Goal: Transaction & Acquisition: Purchase product/service

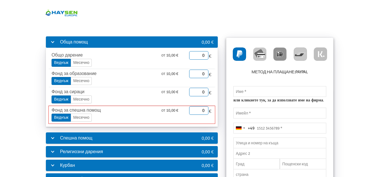
scroll to position [28, 0]
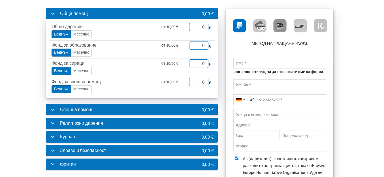
click at [67, 164] on font "фонтан" at bounding box center [68, 164] width 16 height 6
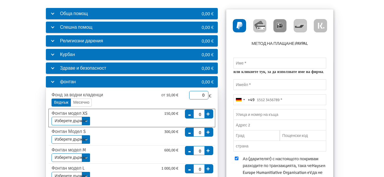
click at [75, 119] on select "Изберете държава [GEOGRAPHIC_DATA]" at bounding box center [71, 120] width 39 height 9
select select "3210"
click at [52, 116] on select "Изберете държава [GEOGRAPHIC_DATA]" at bounding box center [71, 120] width 39 height 9
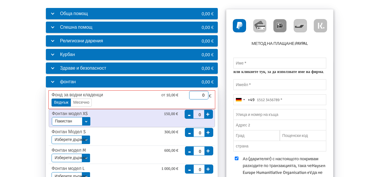
click at [65, 104] on font "Веднъж" at bounding box center [61, 102] width 14 height 5
click at [0, 0] on input "Веднъж" at bounding box center [0, 0] width 0 height 0
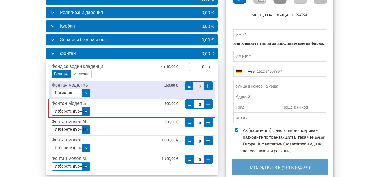
click at [86, 112] on select "Изберете държава [GEOGRAPHIC_DATA] [GEOGRAPHIC_DATA] [GEOGRAPHIC_DATA] [GEOGRAP…" at bounding box center [71, 111] width 39 height 9
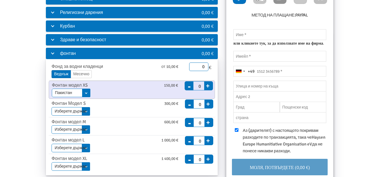
click at [39, 107] on div "Обща помощ 0,00 € Общо дарение от 10,00 € Веднъж Месечно Крайна дата [DATE] Мол…" at bounding box center [192, 97] width 361 height 237
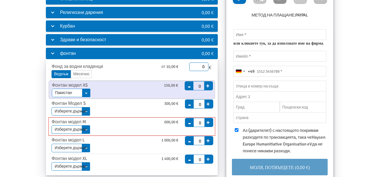
click at [68, 130] on select "Изберете държава [GEOGRAPHIC_DATA] [GEOGRAPHIC_DATA] [GEOGRAPHIC_DATA]" at bounding box center [71, 129] width 39 height 9
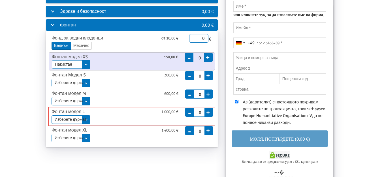
click at [65, 119] on select "Изберете държава [PERSON_NAME] [GEOGRAPHIC_DATA]" at bounding box center [71, 119] width 39 height 9
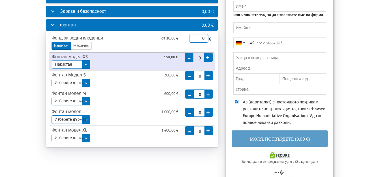
click at [39, 114] on div "Обща помощ 0,00 € Общо дарение от 10,00 € Веднъж Месечно Крайна дата [DATE] Мол…" at bounding box center [192, 68] width 361 height 237
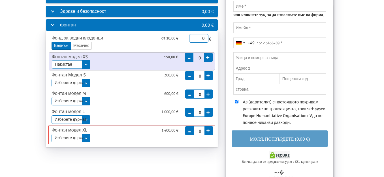
click at [72, 138] on select "Изберете държава [GEOGRAPHIC_DATA]" at bounding box center [71, 137] width 39 height 9
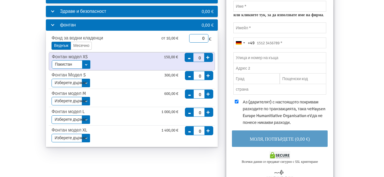
click at [38, 123] on div "Обща помощ 0,00 € Общо дарение от 10,00 € Веднъж Месечно Крайна дата [DATE] Мол…" at bounding box center [192, 68] width 361 height 237
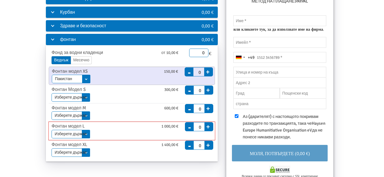
scroll to position [57, 0]
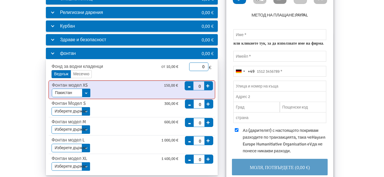
click at [95, 85] on div "Фонтан модел XS" at bounding box center [93, 85] width 91 height 7
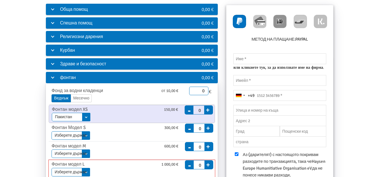
scroll to position [31, 0]
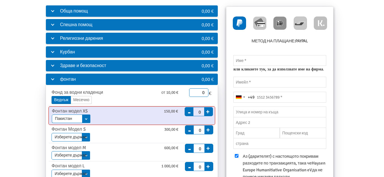
click at [68, 118] on select "Изберете държава [GEOGRAPHIC_DATA]" at bounding box center [71, 118] width 39 height 9
click at [101, 114] on div "Фонтан модел XS" at bounding box center [93, 110] width 91 height 7
click at [67, 111] on font "Фонтан модел XS" at bounding box center [70, 111] width 36 height 6
click at [84, 118] on select "Изберете държава [GEOGRAPHIC_DATA]" at bounding box center [71, 118] width 39 height 9
click at [156, 117] on div "Изберете държава [GEOGRAPHIC_DATA]" at bounding box center [116, 118] width 128 height 9
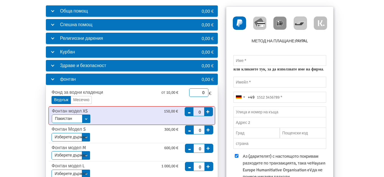
click at [188, 111] on font "-" at bounding box center [189, 111] width 3 height 10
click at [200, 112] on input "0" at bounding box center [198, 110] width 11 height 8
type input "1"
click at [133, 111] on div "Фонтан модел XS" at bounding box center [93, 110] width 91 height 7
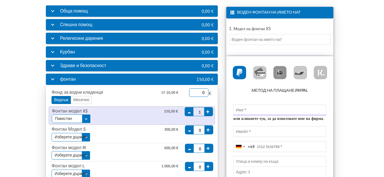
click at [263, 104] on input "text" at bounding box center [280, 109] width 93 height 11
click at [255, 41] on input "text" at bounding box center [279, 39] width 101 height 11
type input "ѝ"
type input "[PERSON_NAME]"
click at [263, 75] on img at bounding box center [259, 72] width 13 height 13
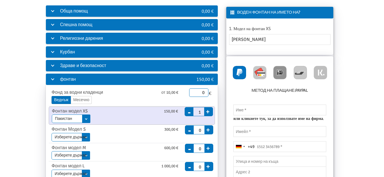
radio input "true"
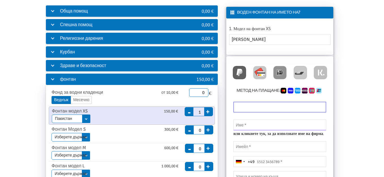
click at [274, 123] on input "text" at bounding box center [280, 124] width 93 height 11
type input "[PERSON_NAME]"
click at [249, 146] on input "email" at bounding box center [280, 146] width 93 height 11
type input "[EMAIL_ADDRESS][DOMAIN_NAME]"
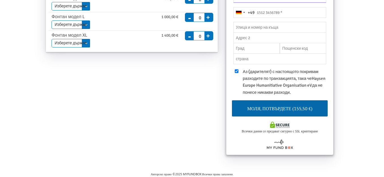
scroll to position [180, 0]
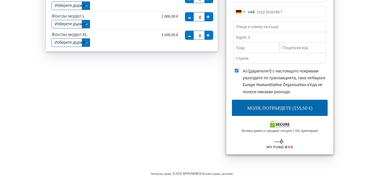
click at [272, 107] on font "Моля, потвърдете (155,50 €)" at bounding box center [279, 108] width 65 height 6
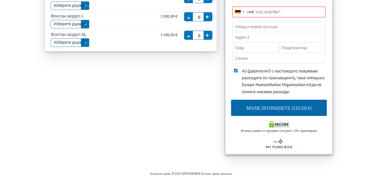
scroll to position [124, 1]
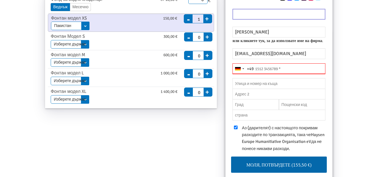
click at [282, 69] on input "tel" at bounding box center [279, 68] width 93 height 11
drag, startPoint x: 286, startPoint y: 69, endPoint x: 247, endPoint y: 69, distance: 39.1
click at [247, 69] on div "[GEOGRAPHIC_DATA] +49 +49 244 results found [GEOGRAPHIC_DATA] +93 [GEOGRAPHIC_D…" at bounding box center [279, 68] width 93 height 11
click at [271, 69] on input "tel" at bounding box center [279, 68] width 93 height 11
click at [285, 66] on input "tel" at bounding box center [279, 68] width 93 height 11
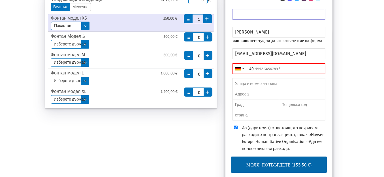
click at [279, 67] on input "tel" at bounding box center [279, 68] width 93 height 11
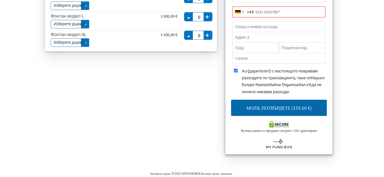
click at [268, 107] on button "Моля, потвърдете (155,50 €)" at bounding box center [279, 107] width 96 height 16
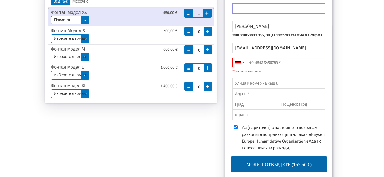
scroll to position [129, 1]
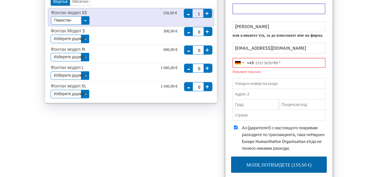
click at [254, 60] on font "+49" at bounding box center [250, 62] width 7 height 5
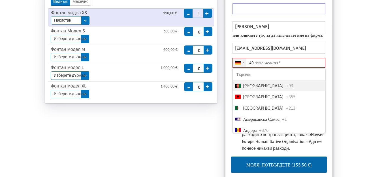
click at [246, 73] on input "Търсене" at bounding box center [279, 74] width 92 height 12
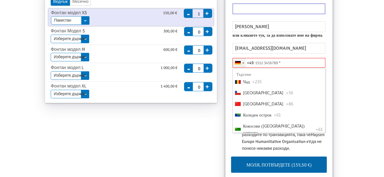
scroll to position [538, 0]
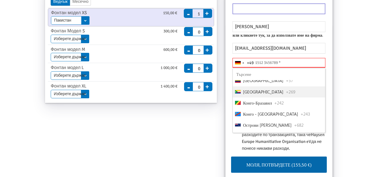
click at [271, 60] on input "tel" at bounding box center [279, 63] width 93 height 10
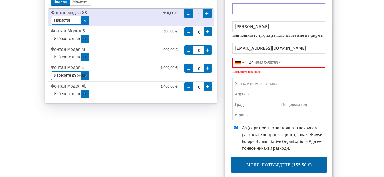
drag, startPoint x: 289, startPoint y: 60, endPoint x: 229, endPoint y: 58, distance: 59.5
click at [229, 58] on div "[GEOGRAPHIC_DATA] +49 +49 Намерени са 244 резултата [GEOGRAPHIC_DATA] +93 [GEOG…" at bounding box center [278, 68] width 101 height 20
click at [243, 62] on div "Избрана държава" at bounding box center [244, 62] width 2 height 1
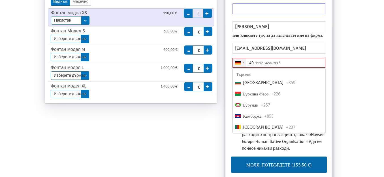
scroll to position [397, 0]
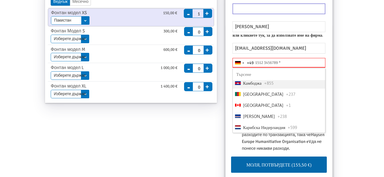
click at [293, 61] on input "tel" at bounding box center [279, 63] width 93 height 10
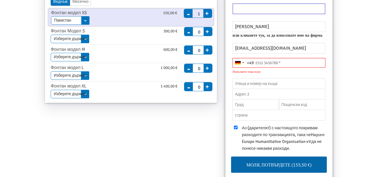
click at [377, 80] on form "Обща помощ 0,00 € Общо дарение от 10,00 € Веднъж Месечно Крайна дата [DATE] Мол…" at bounding box center [191, 59] width 384 height 307
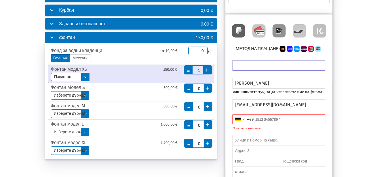
scroll to position [72, 1]
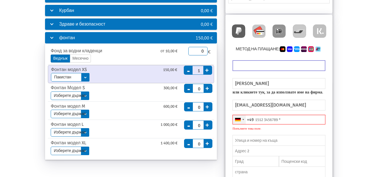
click at [243, 120] on div "Избрана държава" at bounding box center [244, 119] width 2 height 1
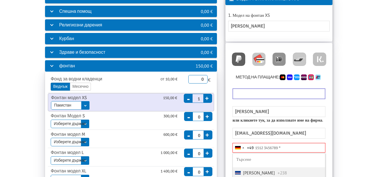
scroll to position [44, 1]
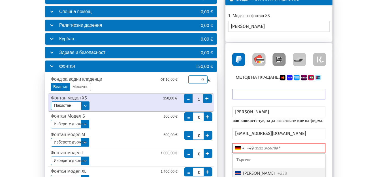
click at [239, 60] on img at bounding box center [238, 59] width 13 height 13
radio input "true"
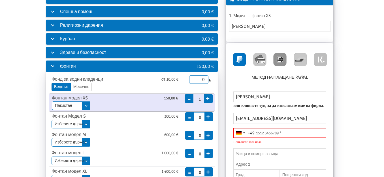
scroll to position [72, 0]
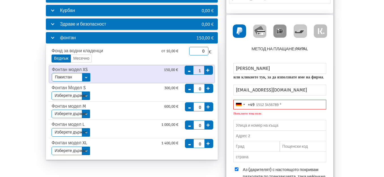
click at [241, 31] on img at bounding box center [239, 30] width 13 height 13
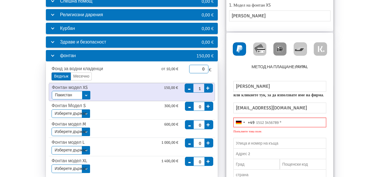
scroll to position [16, 0]
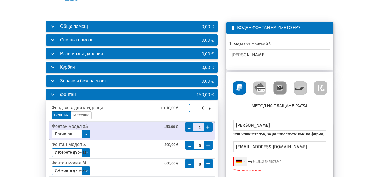
click at [244, 160] on div "Избрана държава" at bounding box center [244, 160] width 2 height 1
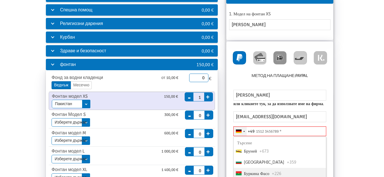
scroll to position [340, 0]
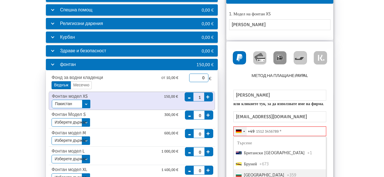
click at [261, 172] on font "[GEOGRAPHIC_DATA]" at bounding box center [264, 174] width 41 height 6
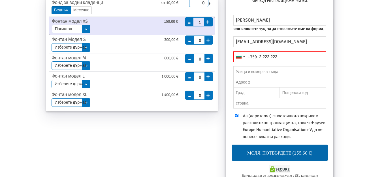
scroll to position [131, 0]
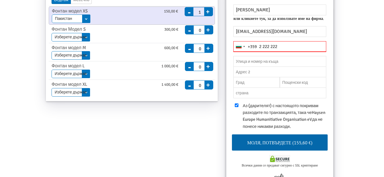
type input "2 222 222"
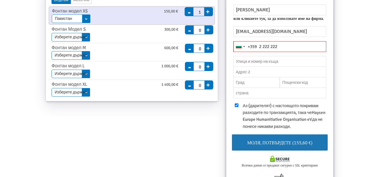
click at [268, 143] on font "Моля, потвърдете (155,60 €)" at bounding box center [279, 142] width 65 height 6
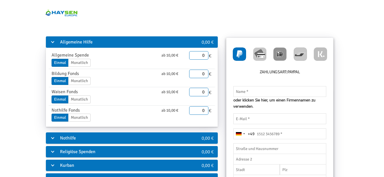
click at [55, 13] on img at bounding box center [61, 13] width 33 height 18
